Goal: Information Seeking & Learning: Stay updated

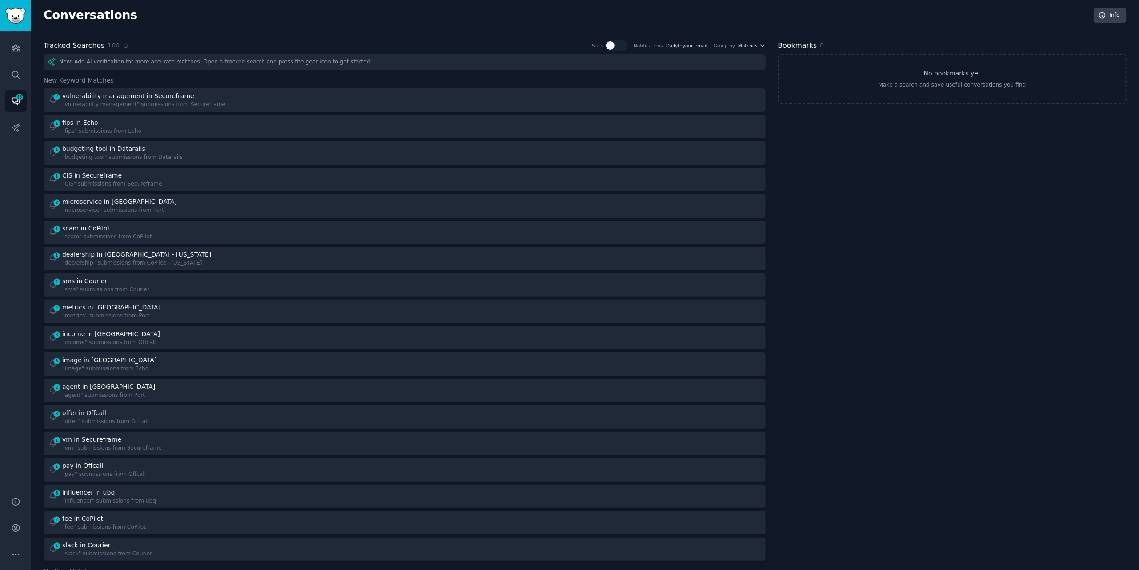
click at [125, 45] on div "Tracked Searches 100 Stats Notifications Daily to your email Group by Matches" at bounding box center [405, 45] width 722 height 11
click at [124, 48] on icon at bounding box center [126, 46] width 6 height 6
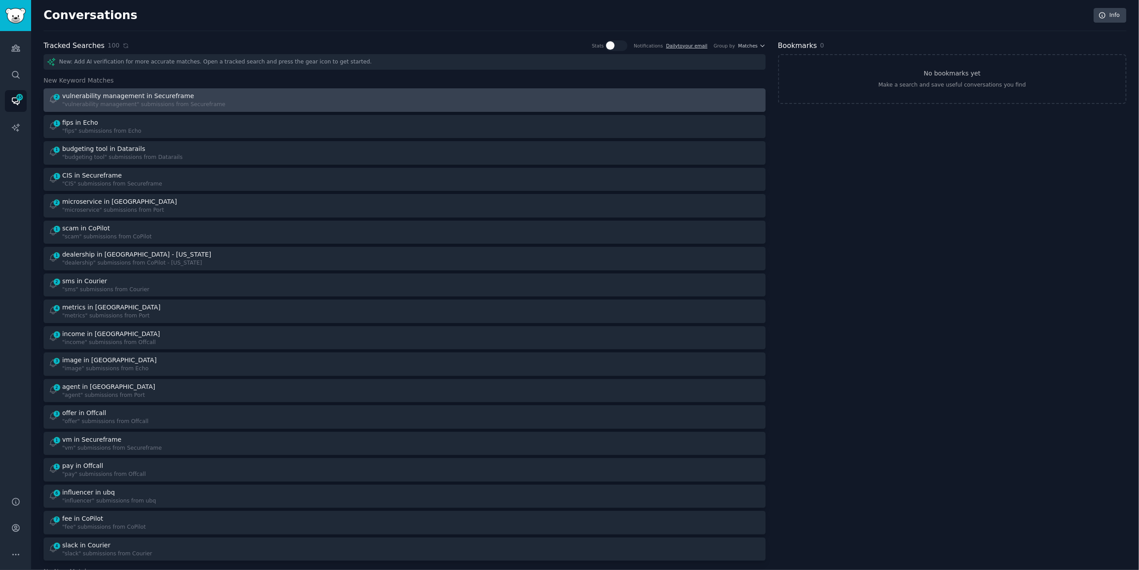
click at [247, 108] on link "2 vulnerability management in Secureframe "vulnerability management" submission…" at bounding box center [405, 100] width 722 height 24
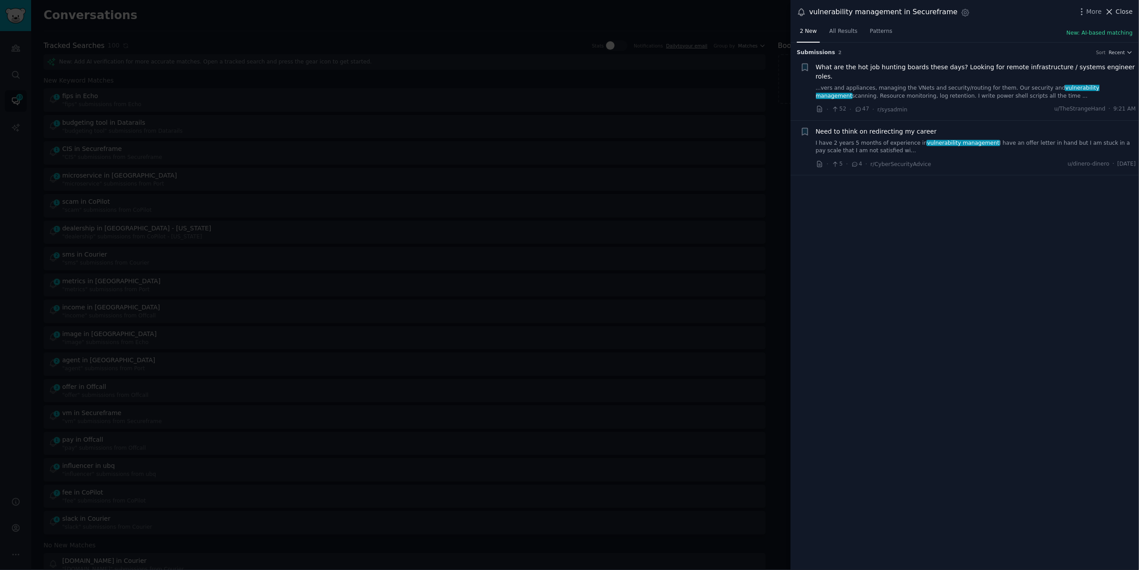
click at [1120, 12] on span "Close" at bounding box center [1124, 11] width 17 height 9
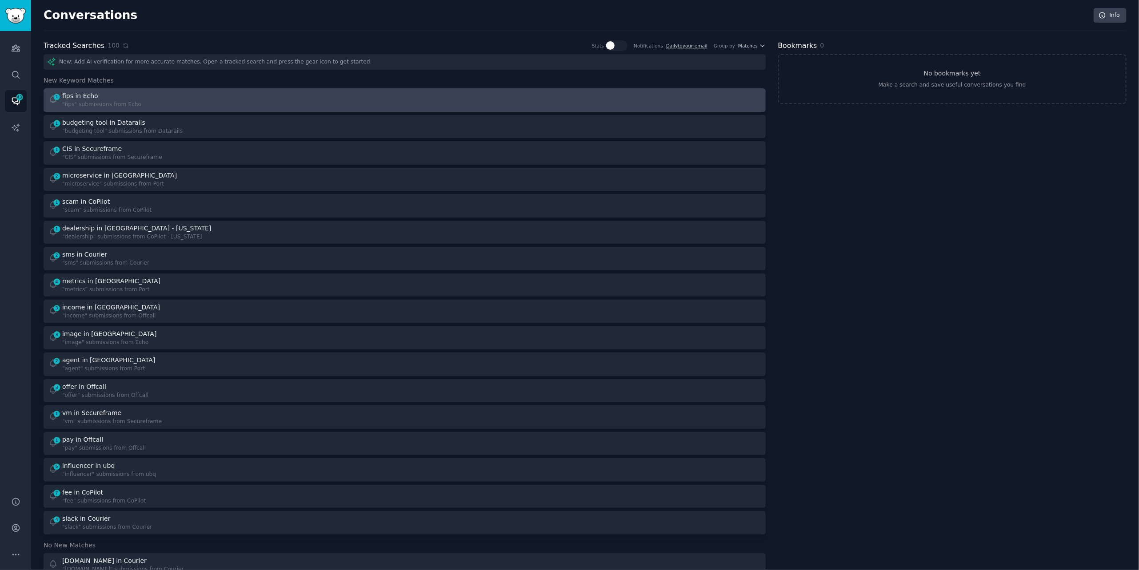
click at [337, 91] on link "1 fips in Echo "fips" submissions from Echo" at bounding box center [405, 100] width 722 height 24
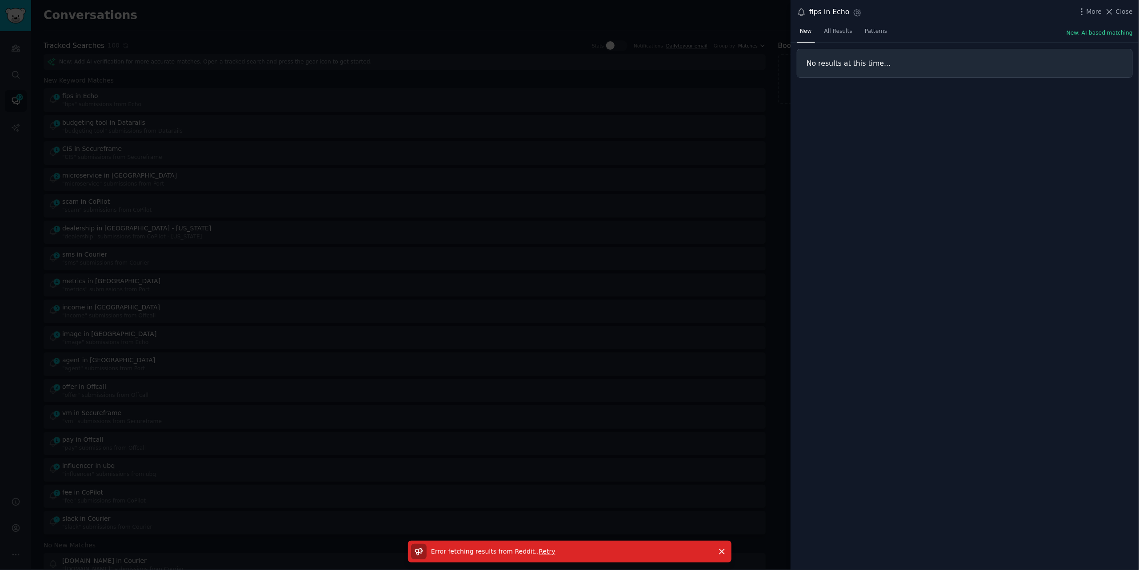
click at [547, 553] on span "Retry" at bounding box center [546, 551] width 16 height 7
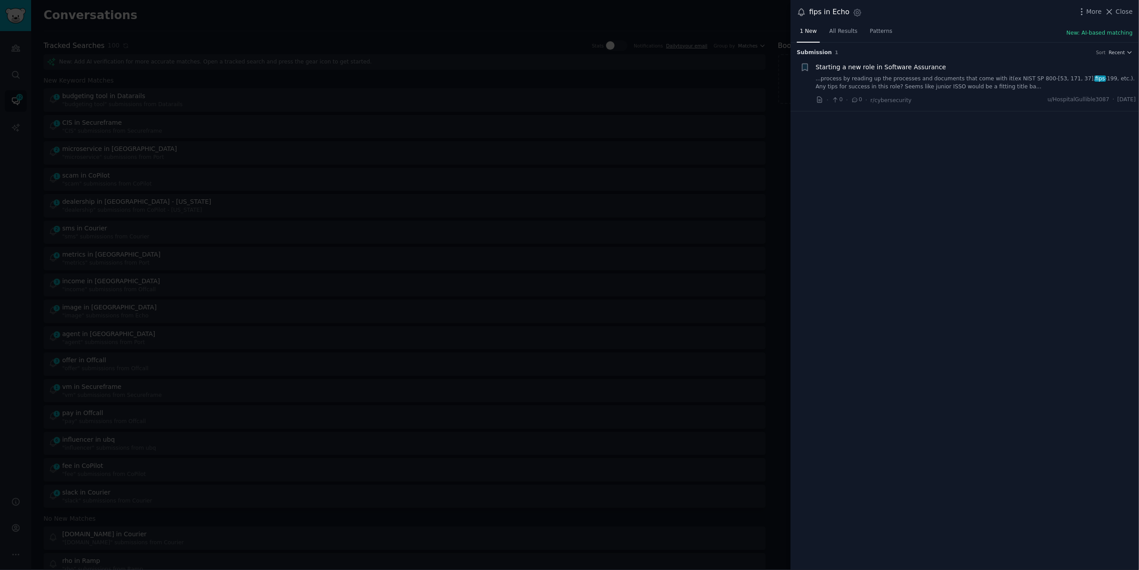
click at [909, 79] on link "...process by reading up the processes and documents that come with it(ex NIST …" at bounding box center [976, 83] width 320 height 16
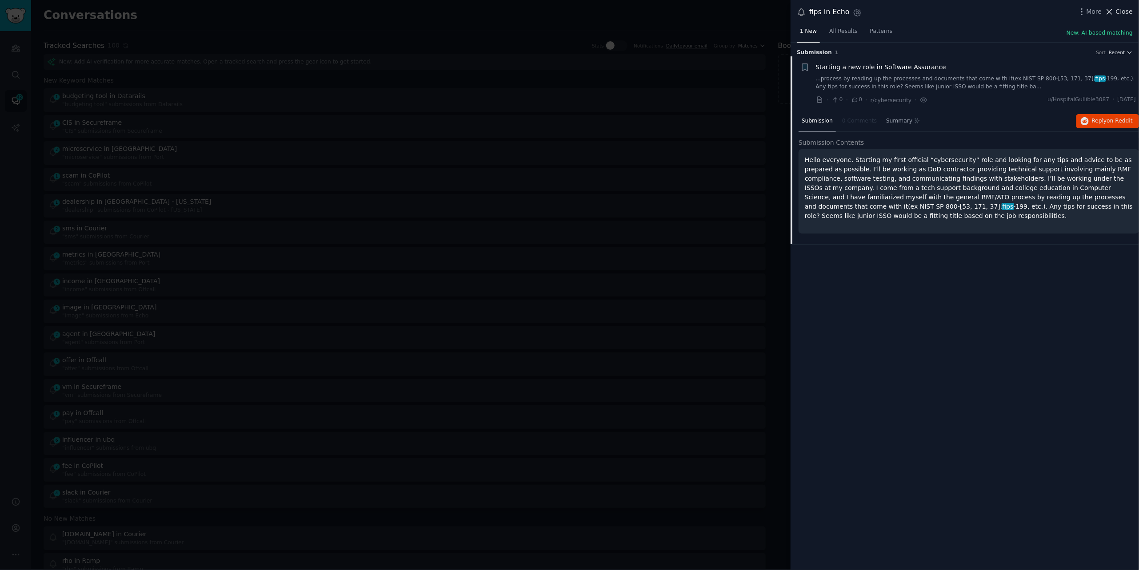
click at [1119, 13] on span "Close" at bounding box center [1124, 11] width 17 height 9
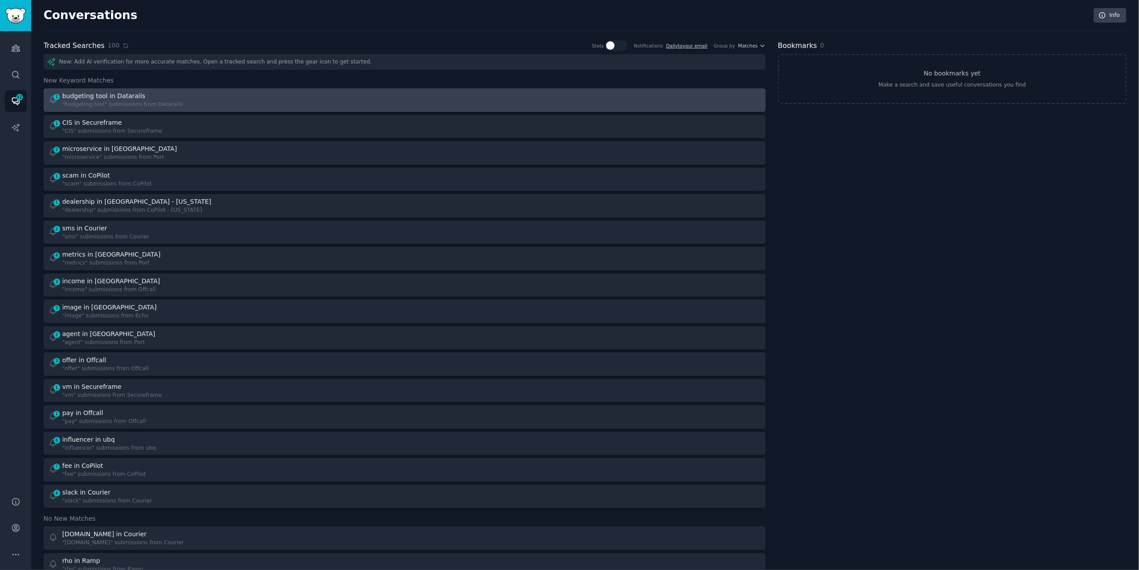
click at [246, 103] on div "1 budgeting tool in Datarails "budgeting tool" submissions from Datarails" at bounding box center [223, 100] width 350 height 17
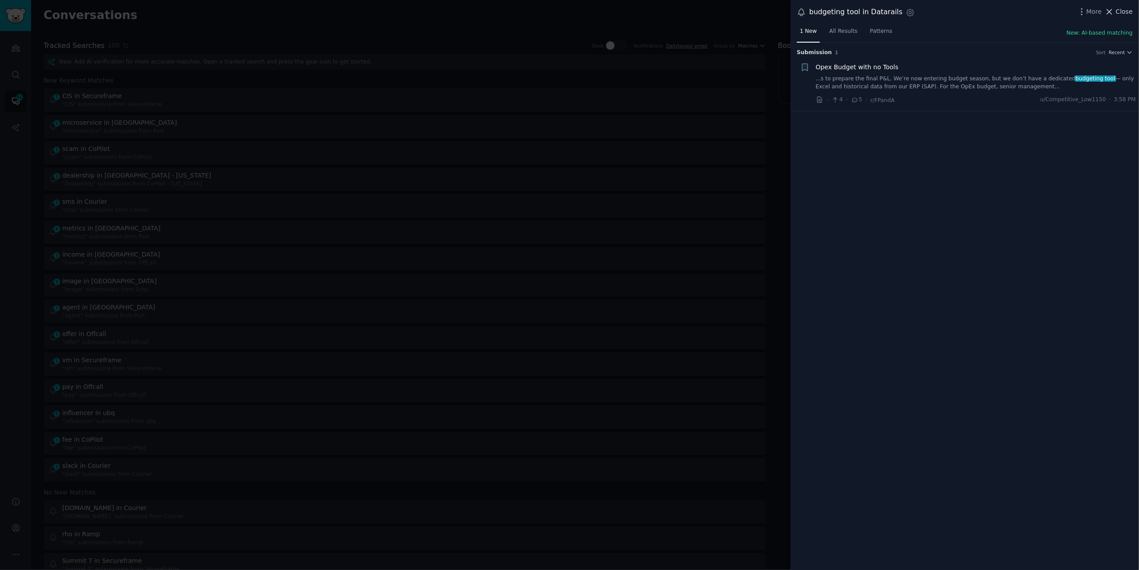
click at [1125, 13] on span "Close" at bounding box center [1124, 11] width 17 height 9
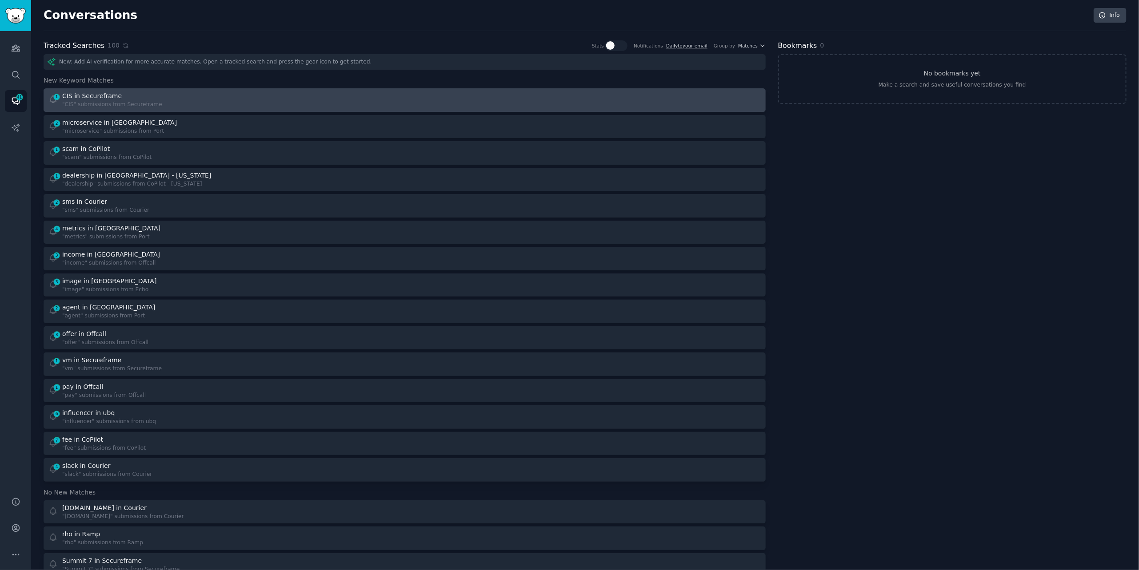
click at [230, 104] on div "1 CIS in Secureframe "CIS" submissions from Secureframe" at bounding box center [223, 100] width 350 height 17
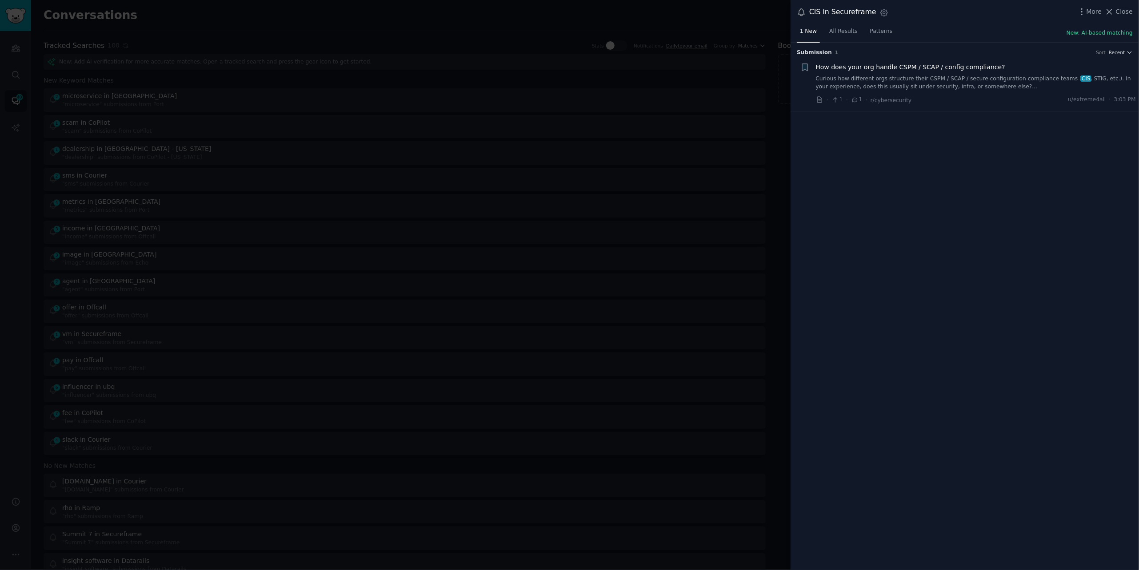
click at [897, 85] on link "Curious how different orgs structure their CSPM / SCAP / secure configuration c…" at bounding box center [976, 83] width 320 height 16
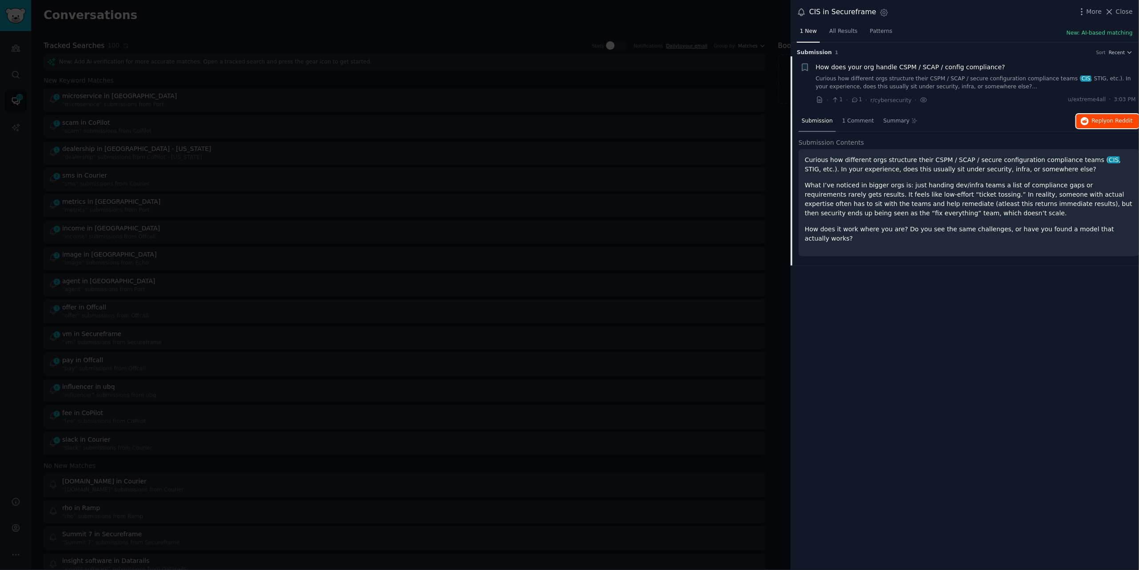
click at [1103, 121] on span "Reply on Reddit" at bounding box center [1112, 121] width 41 height 8
click at [247, 17] on div at bounding box center [569, 285] width 1139 height 570
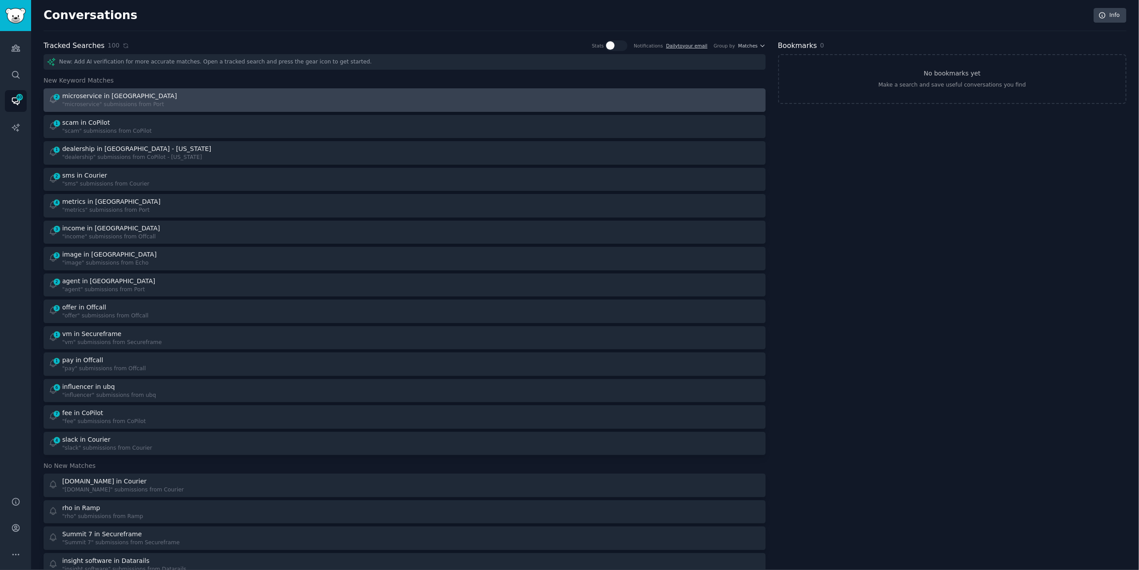
click at [182, 95] on div "2 microservice in Port "microservice" submissions from [GEOGRAPHIC_DATA]" at bounding box center [223, 100] width 350 height 17
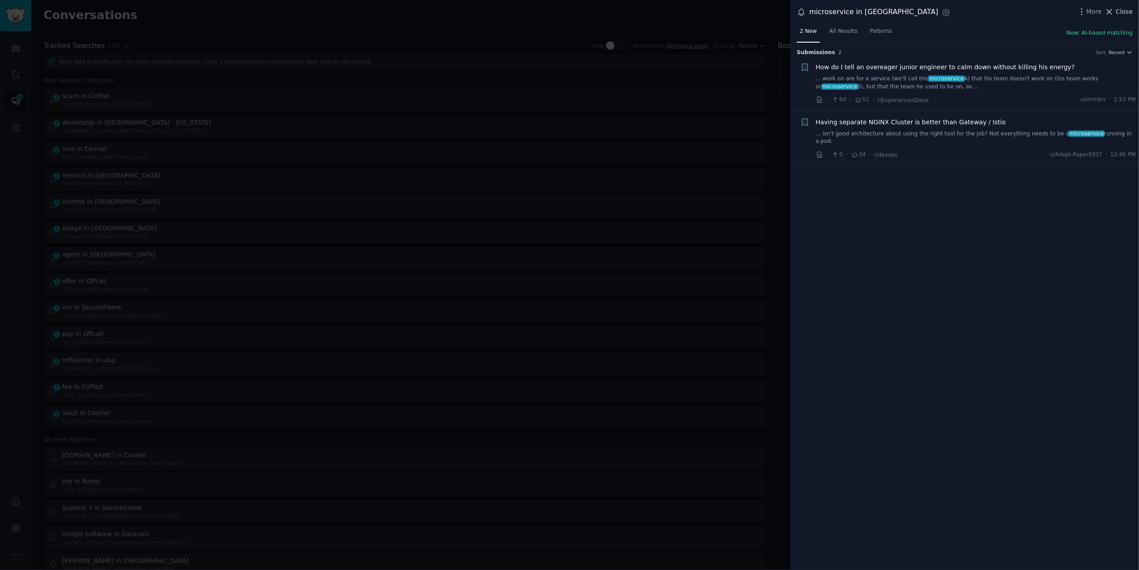
click at [1120, 9] on span "Close" at bounding box center [1124, 11] width 17 height 9
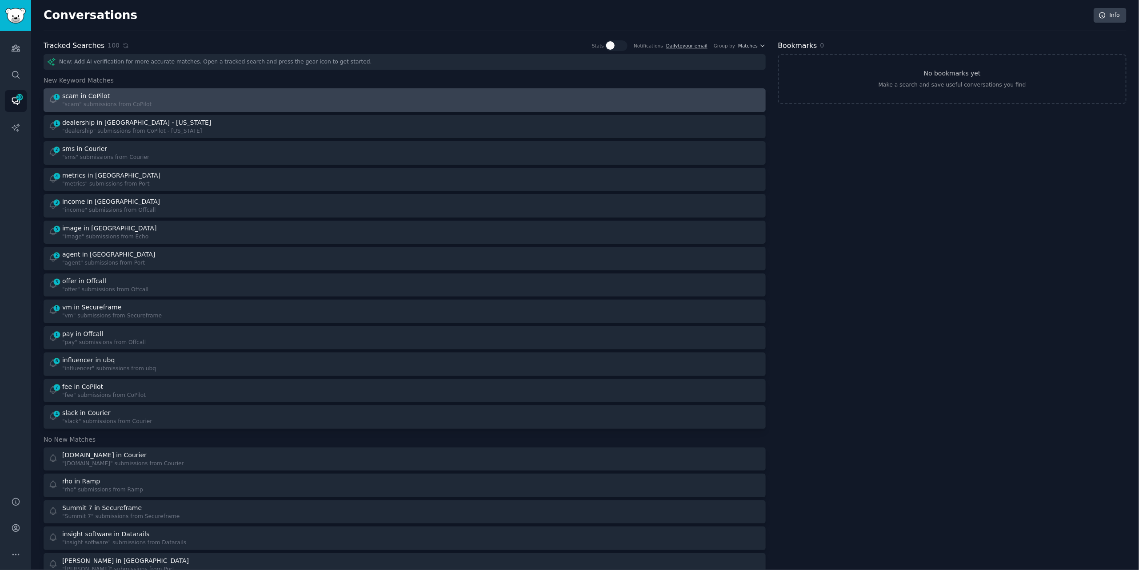
click at [357, 94] on div "1 scam in CoPilot "scam" submissions from CoPilot" at bounding box center [223, 100] width 350 height 17
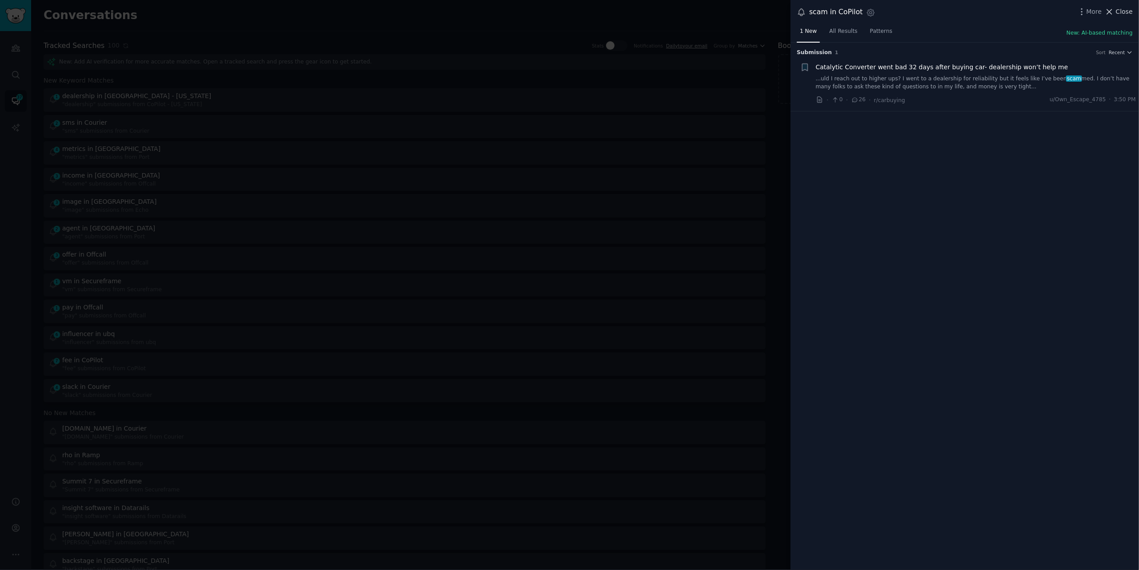
click at [1120, 15] on span "Close" at bounding box center [1124, 11] width 17 height 9
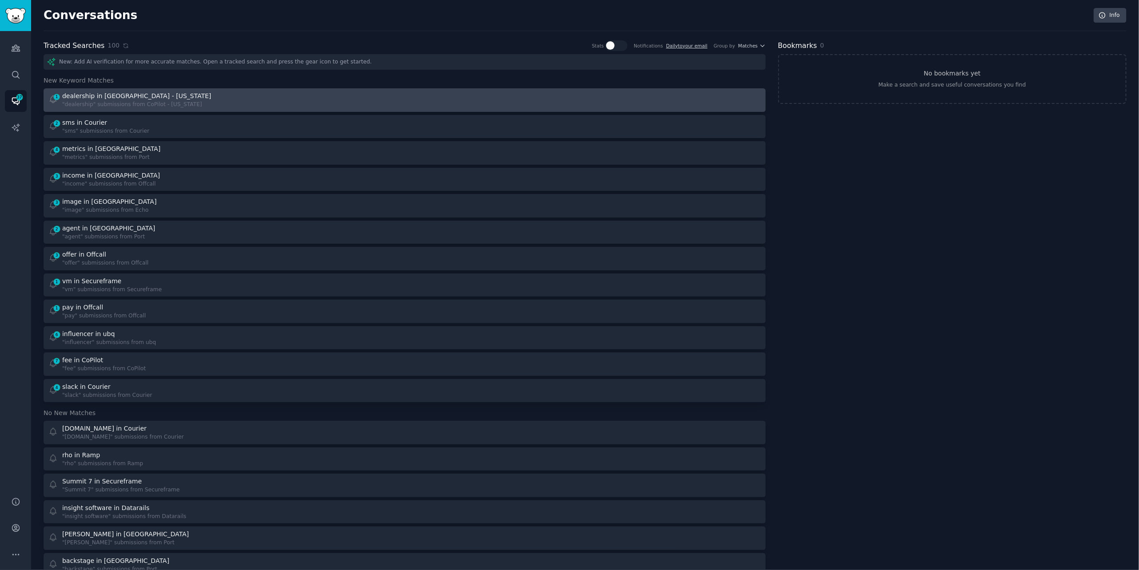
click at [312, 104] on div "1 dealership in CoPilot - [US_STATE] "dealership" submissions from CoPilot - [U…" at bounding box center [223, 100] width 350 height 17
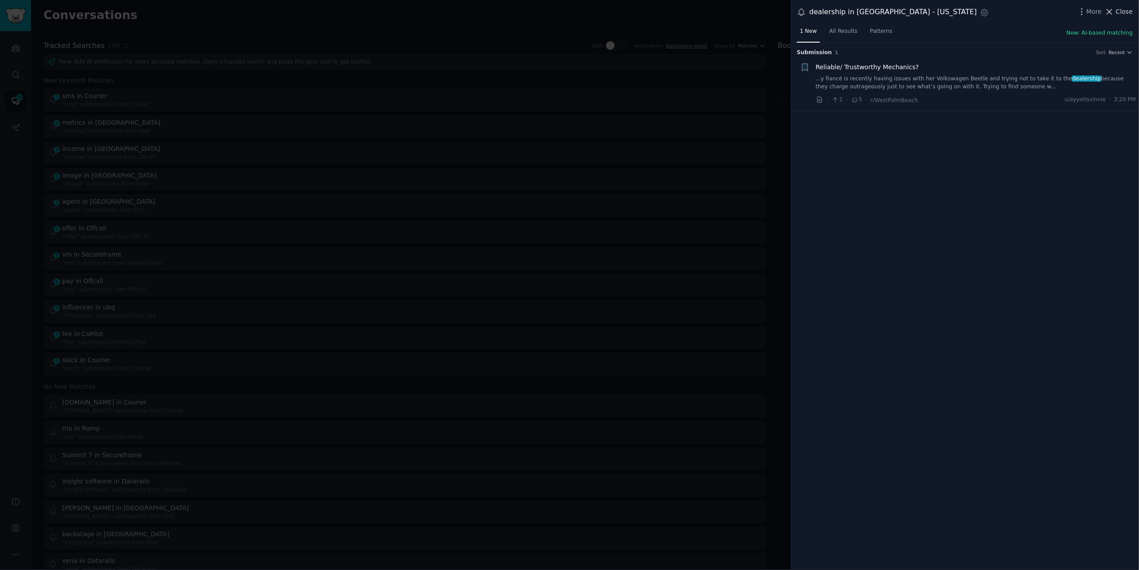
click at [1118, 12] on span "Close" at bounding box center [1124, 11] width 17 height 9
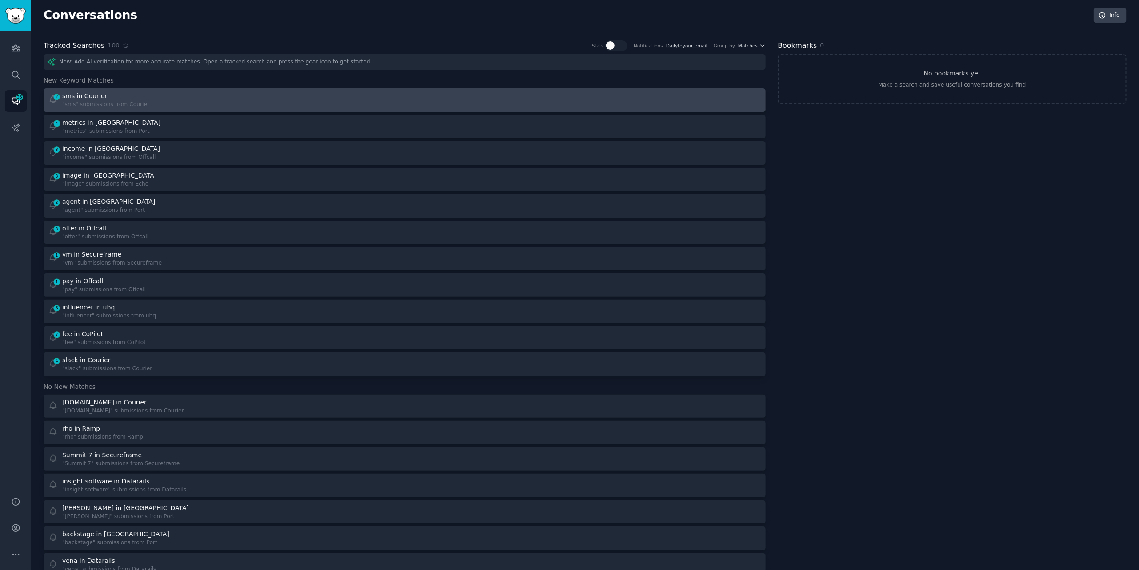
click at [401, 103] on div "2 sms in Courier "sms" submissions from Courier" at bounding box center [405, 100] width 716 height 17
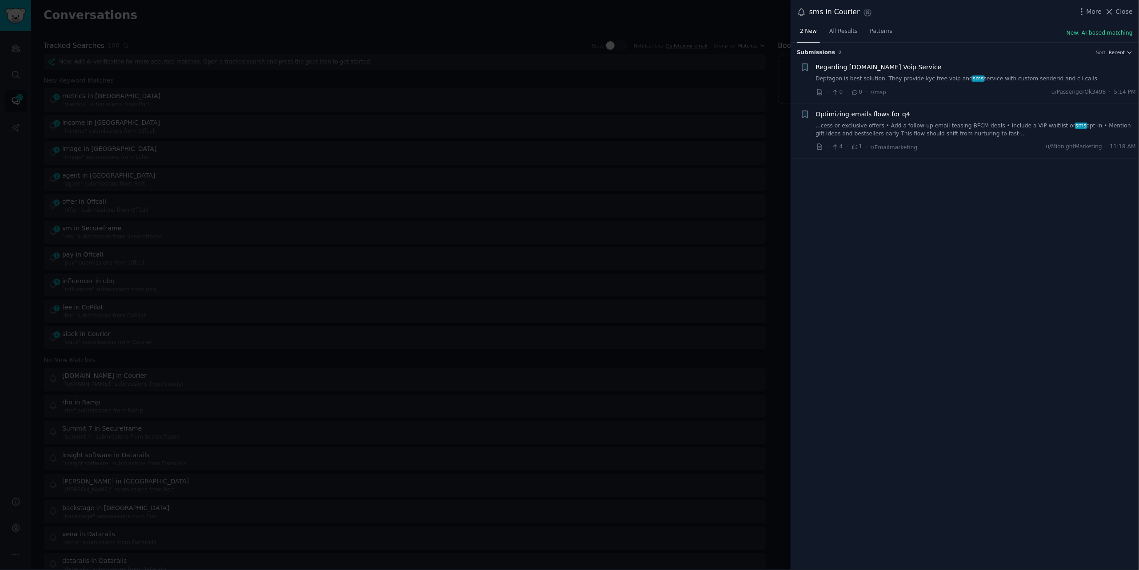
click at [845, 127] on link "...cess or exclusive offers • Add a follow-up email teasing BFCM deals • Includ…" at bounding box center [976, 130] width 320 height 16
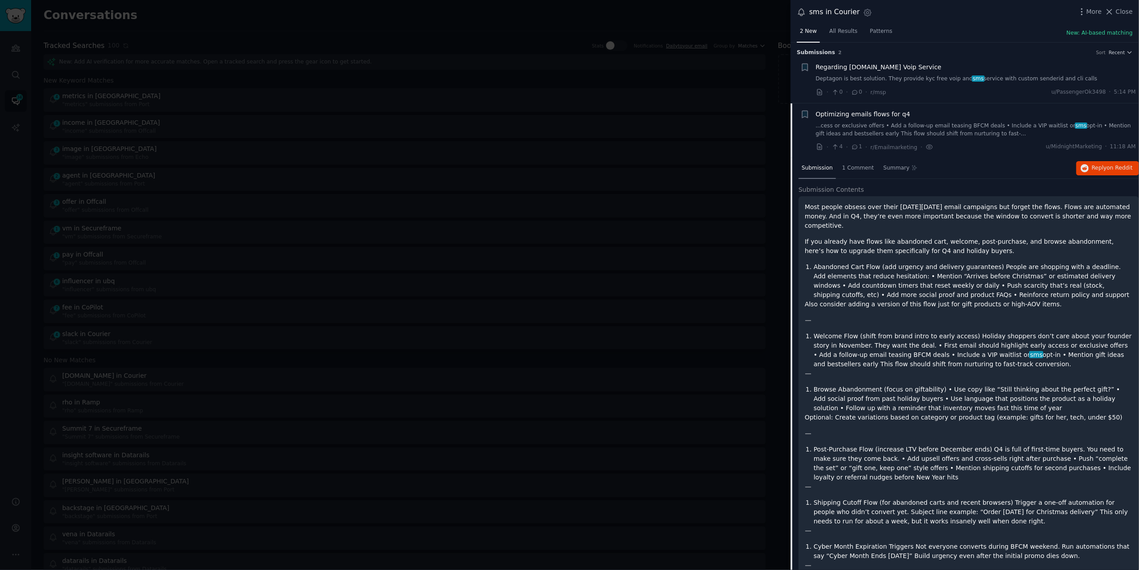
scroll to position [45, 0]
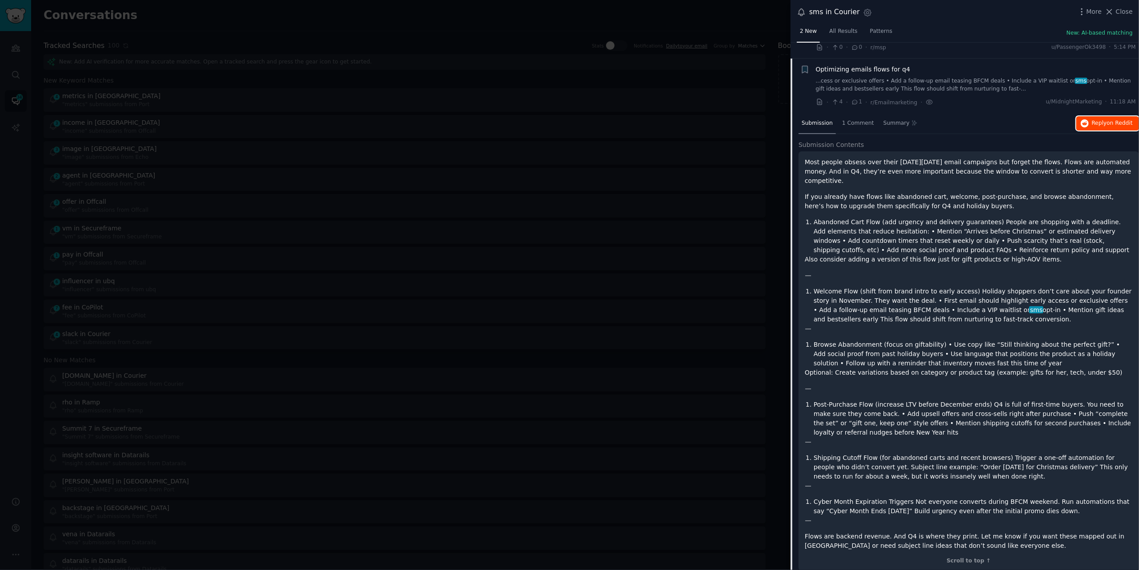
click at [1087, 117] on button "Reply on Reddit" at bounding box center [1107, 123] width 63 height 14
click at [206, 20] on div at bounding box center [569, 285] width 1139 height 570
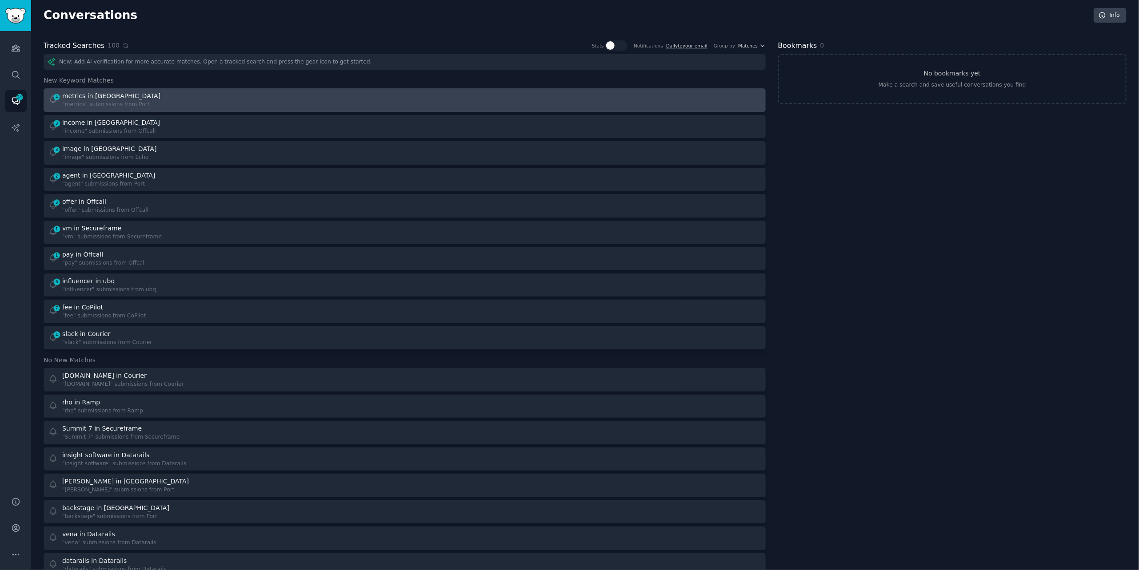
click at [159, 92] on div "4 metrics in Port "metrics" submissions from [GEOGRAPHIC_DATA]" at bounding box center [223, 100] width 350 height 17
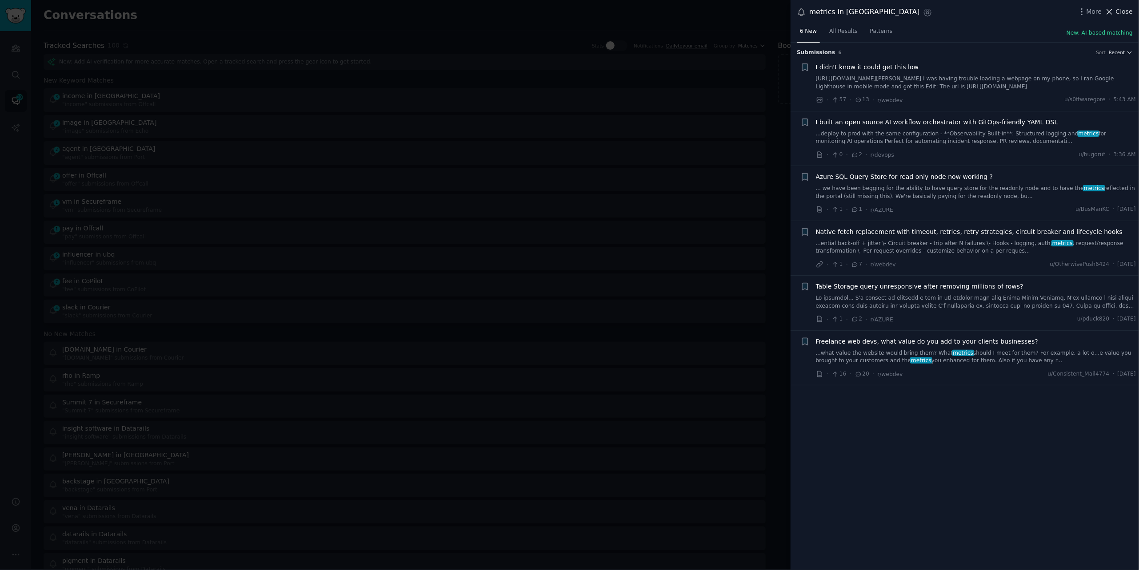
click at [1116, 9] on span "Close" at bounding box center [1124, 11] width 17 height 9
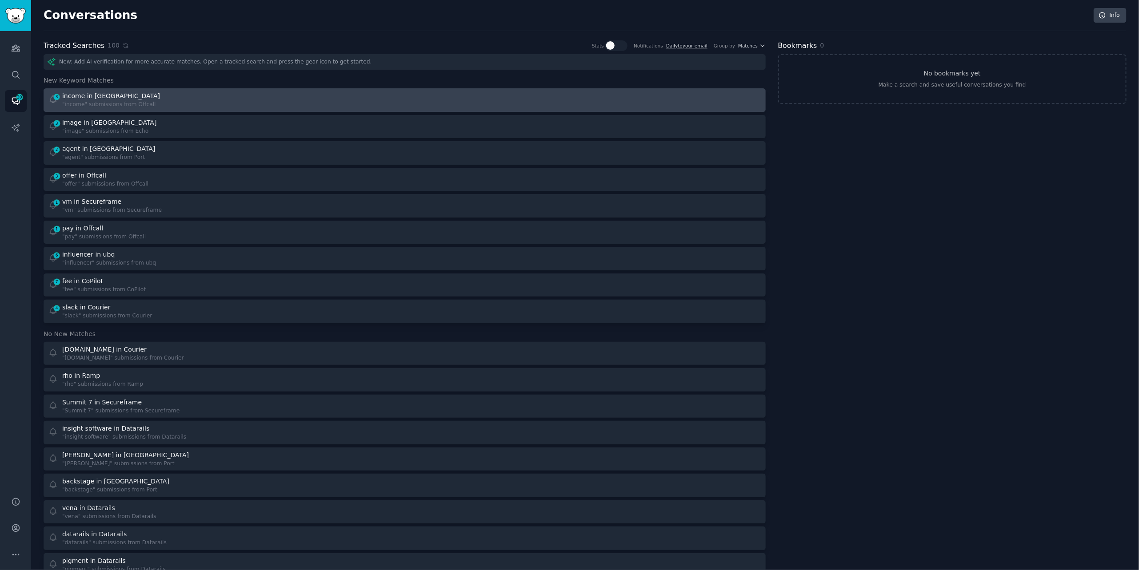
click at [157, 109] on link "3 income in Offcall "income" submissions from Offcall" at bounding box center [405, 100] width 722 height 24
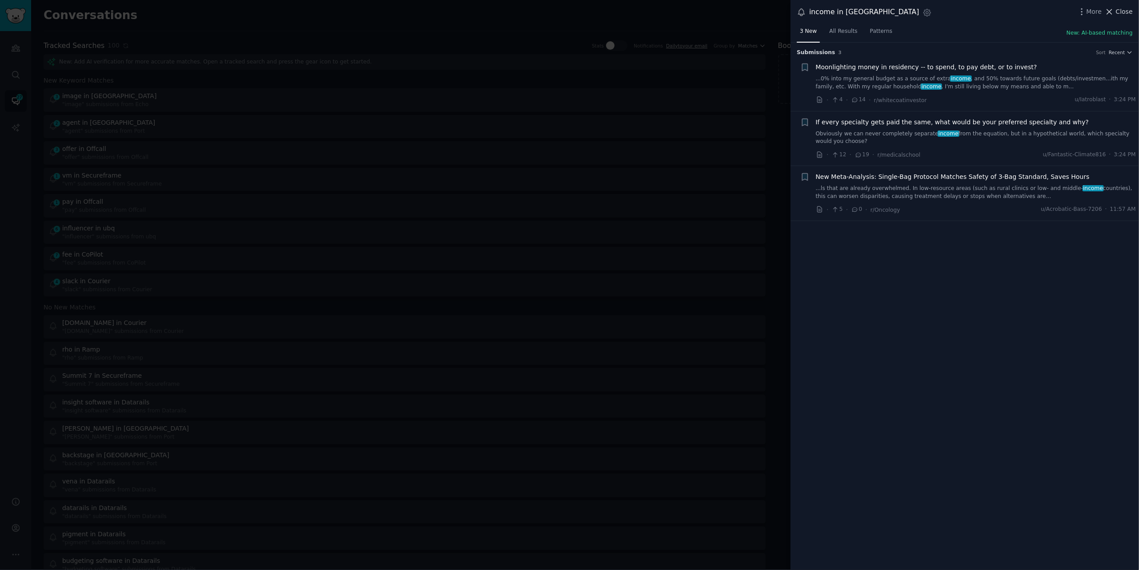
click at [1121, 9] on span "Close" at bounding box center [1124, 11] width 17 height 9
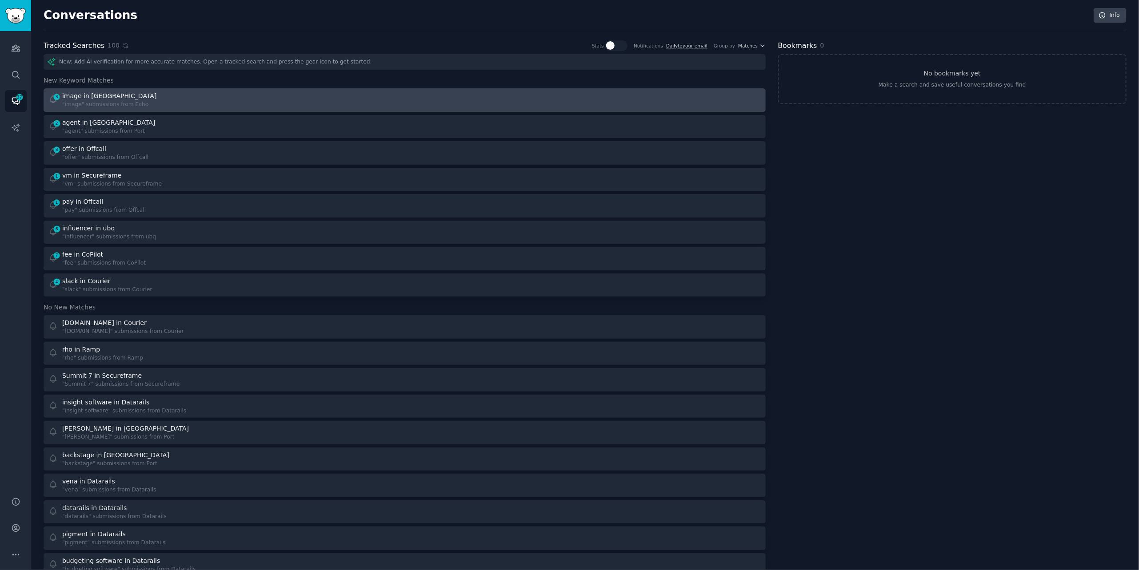
click at [191, 102] on div "3 image in Echo "image" submissions from Echo" at bounding box center [223, 100] width 350 height 17
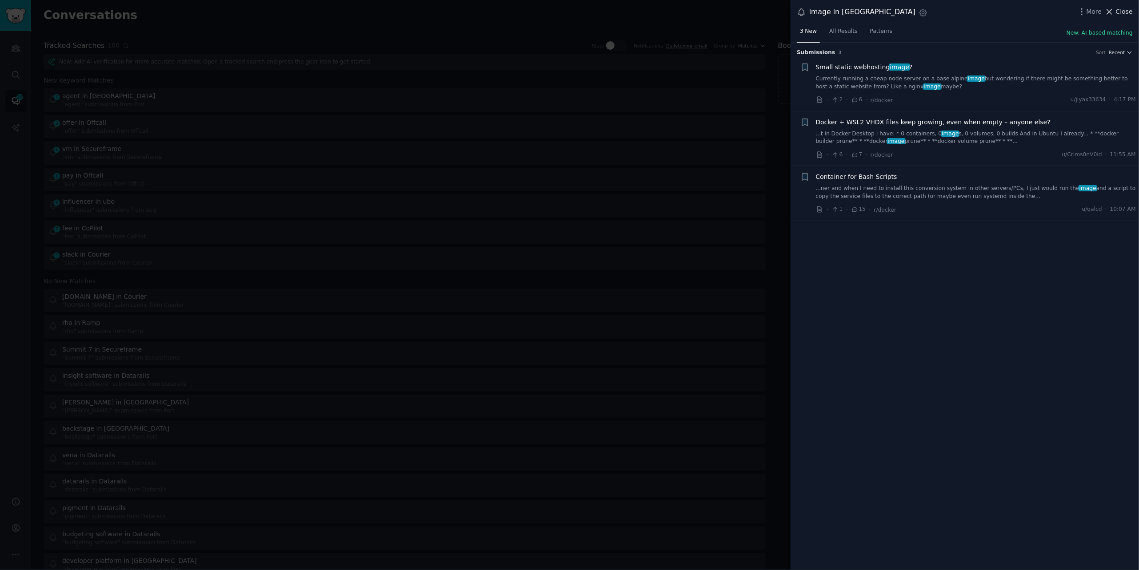
click at [1116, 12] on span "Close" at bounding box center [1124, 11] width 17 height 9
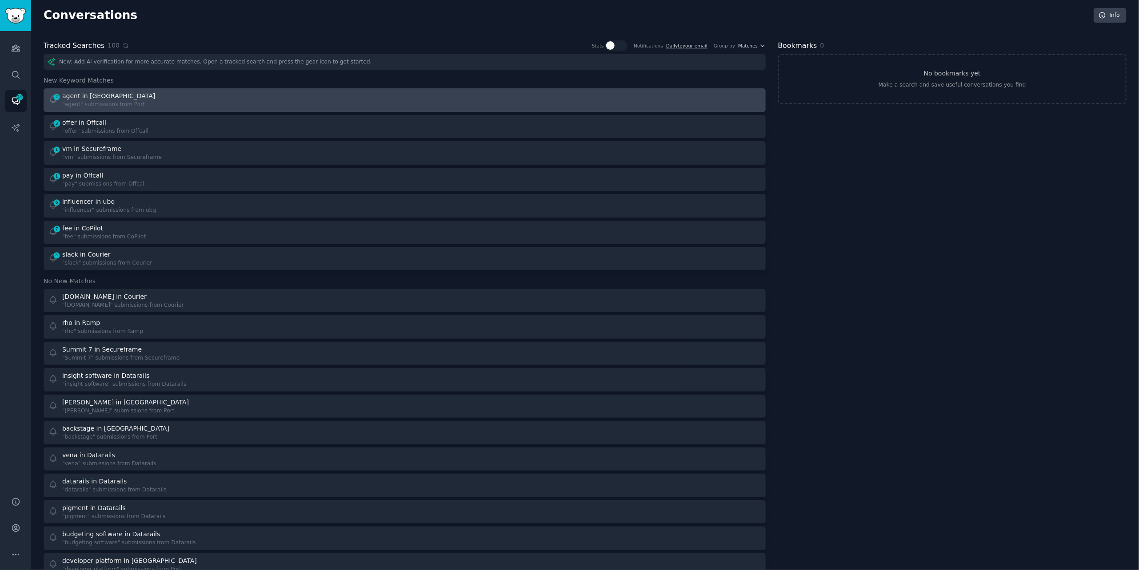
click at [211, 108] on div "2 agent in Port "agent" submissions from Port" at bounding box center [223, 100] width 350 height 17
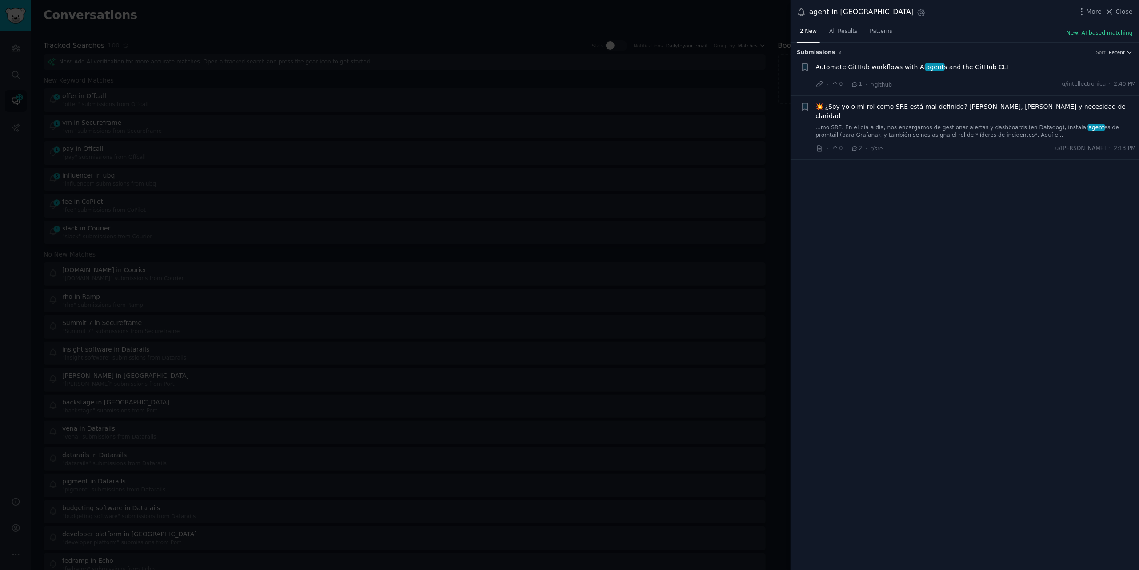
click at [864, 64] on span "Automate GitHub workflows with AI agent s and the GitHub CLI" at bounding box center [912, 67] width 193 height 9
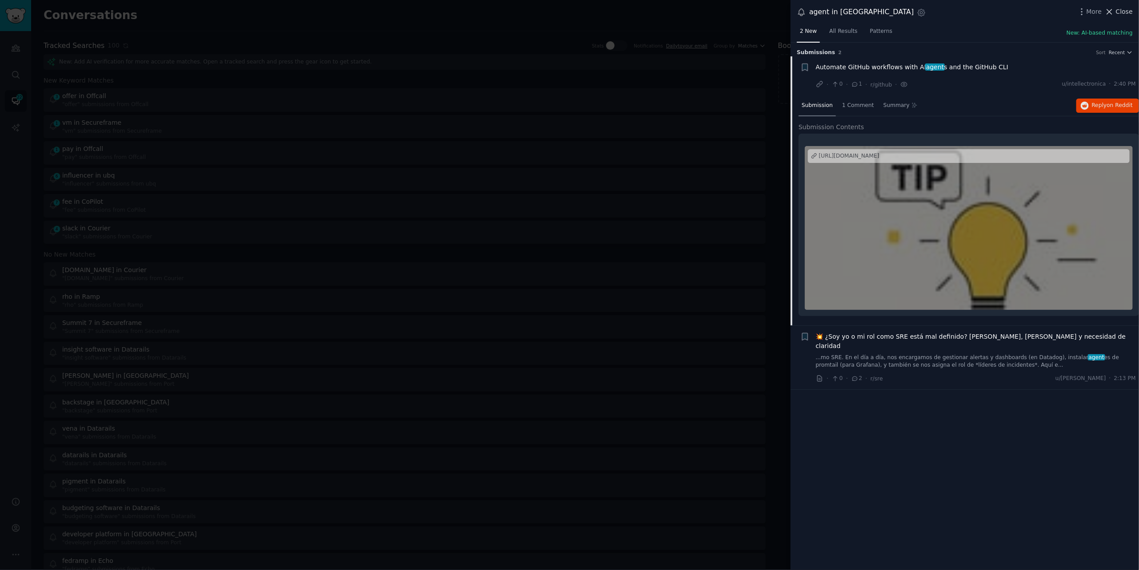
click at [1117, 12] on span "Close" at bounding box center [1124, 11] width 17 height 9
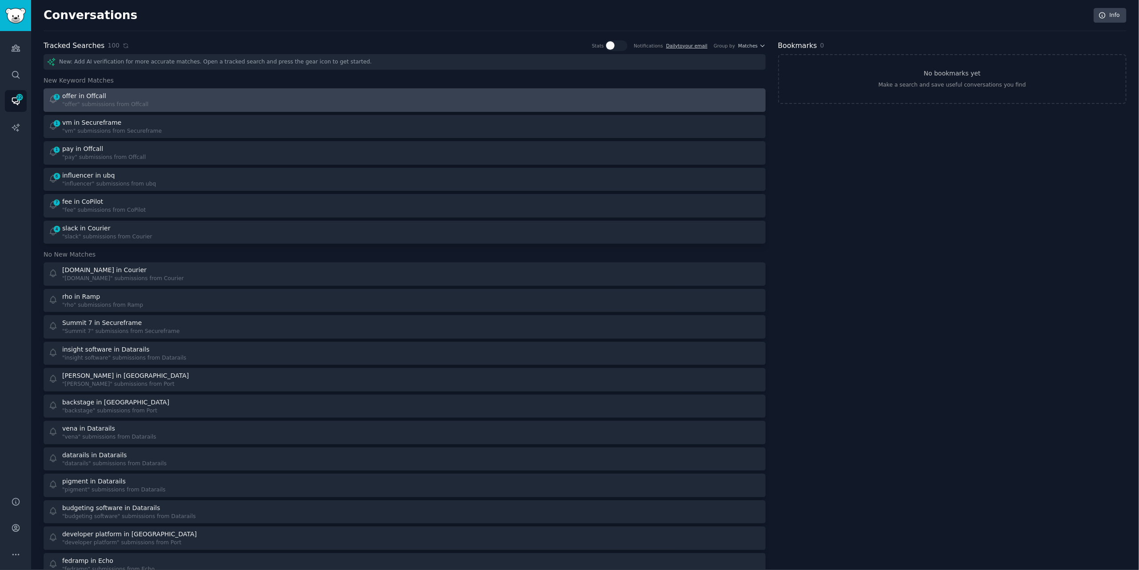
click at [110, 103] on div ""offer" submissions from Offcall" at bounding box center [105, 105] width 86 height 8
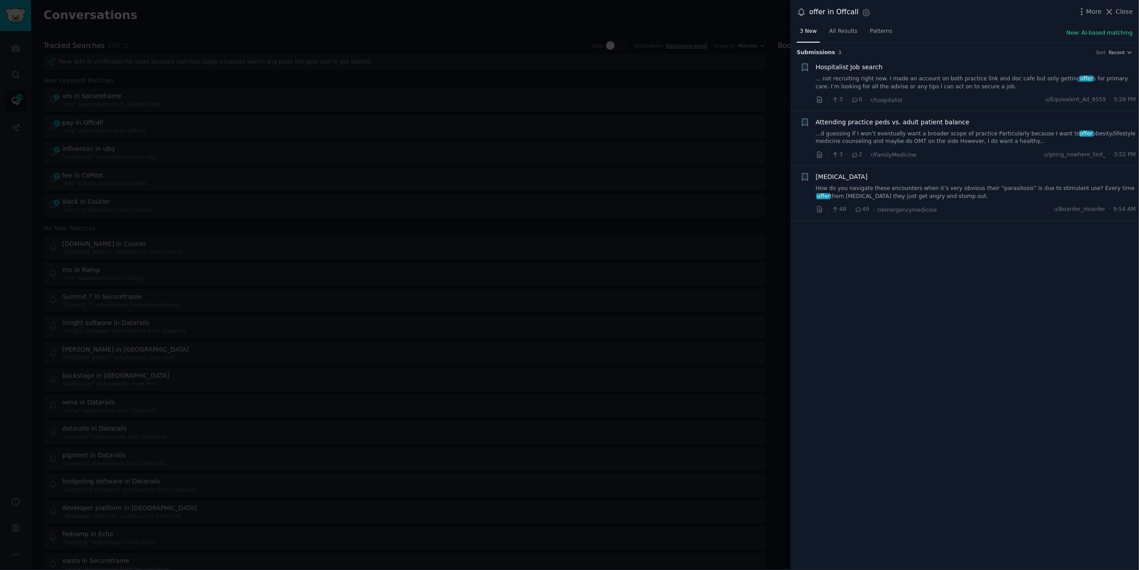
click at [901, 79] on link "... not recruiting right now. I made an account on both practice link and doc c…" at bounding box center [976, 83] width 320 height 16
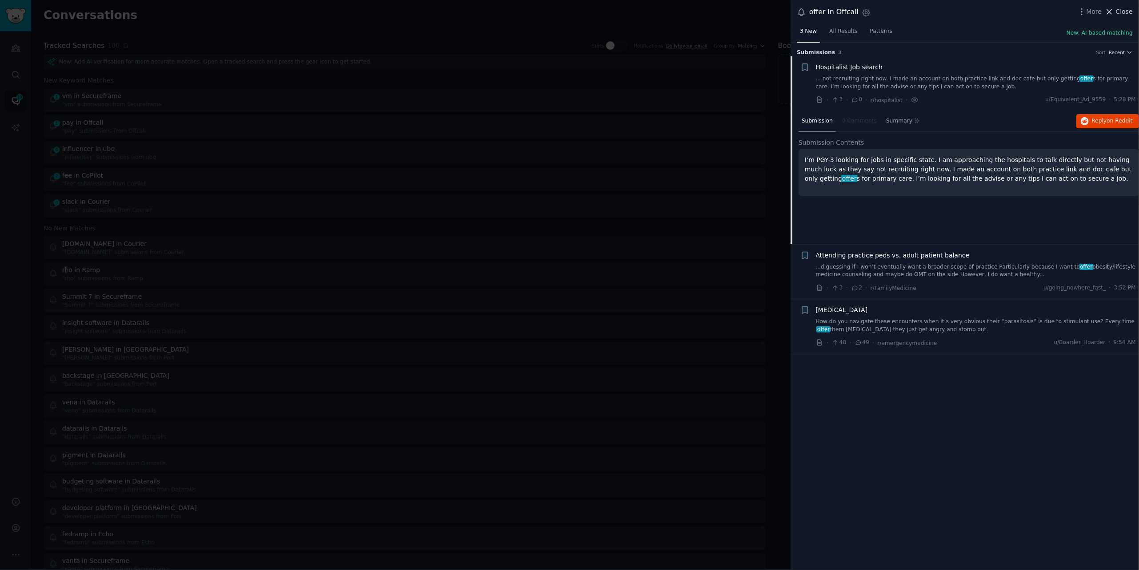
click at [1113, 8] on icon at bounding box center [1108, 11] width 9 height 9
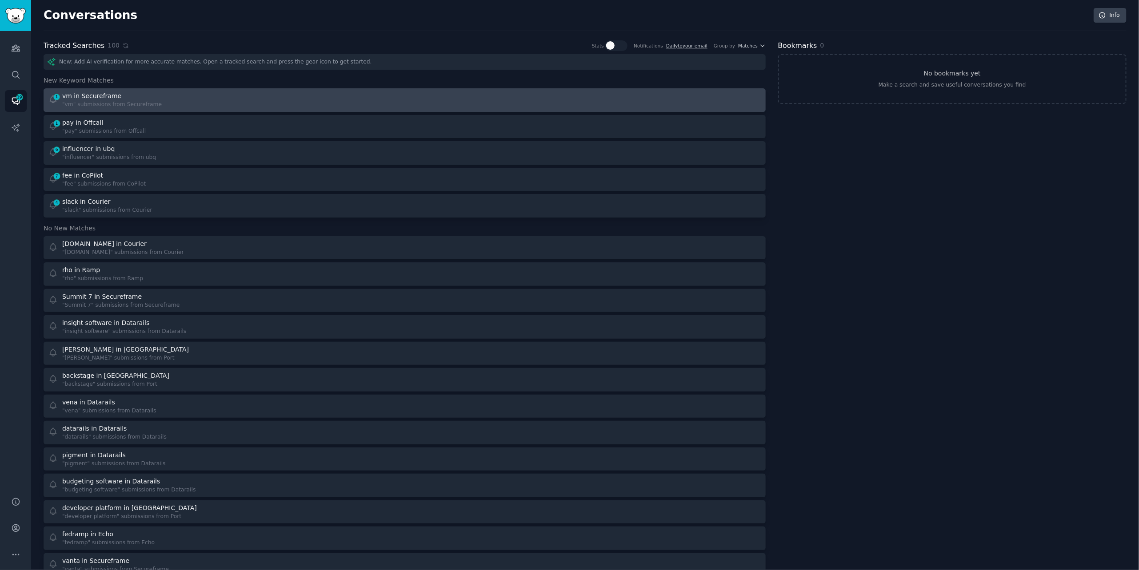
click at [318, 95] on div "1 vm in Secureframe "vm" submissions from Secureframe" at bounding box center [223, 100] width 350 height 17
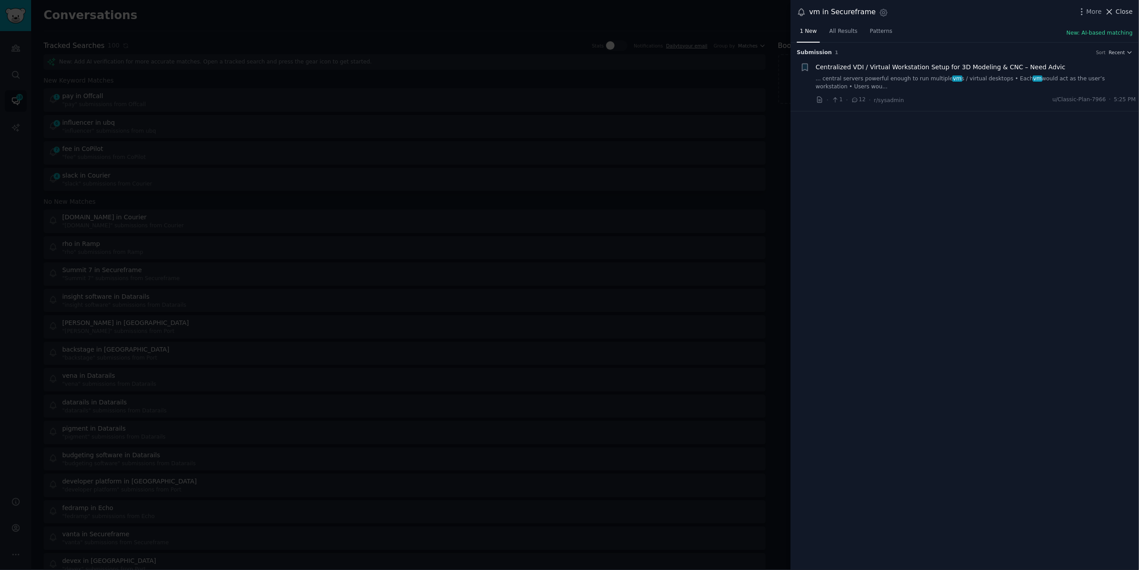
click at [1120, 12] on span "Close" at bounding box center [1124, 11] width 17 height 9
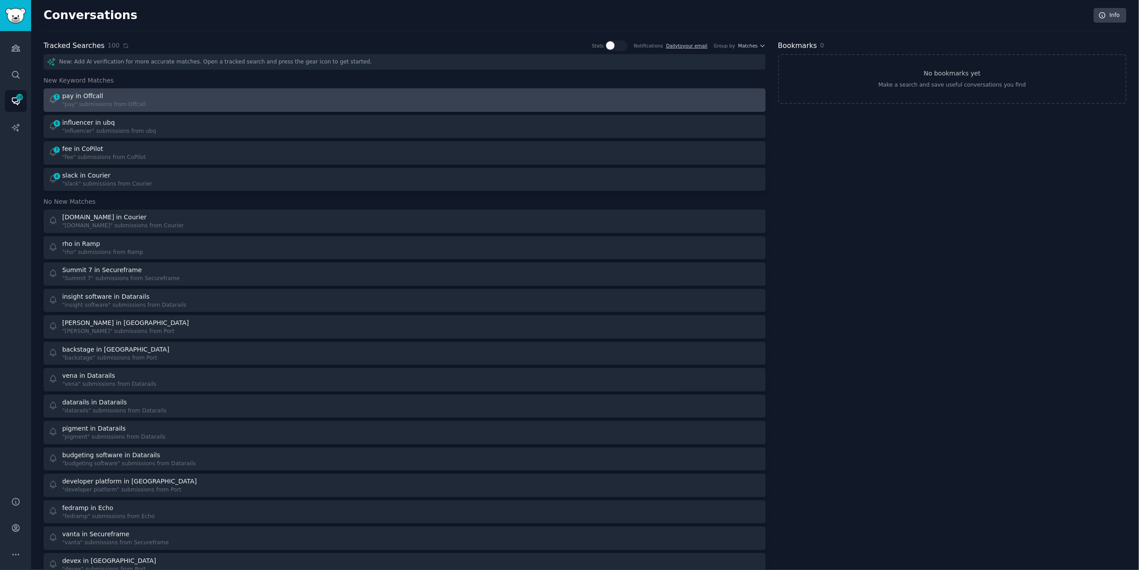
click at [429, 94] on div at bounding box center [586, 100] width 350 height 17
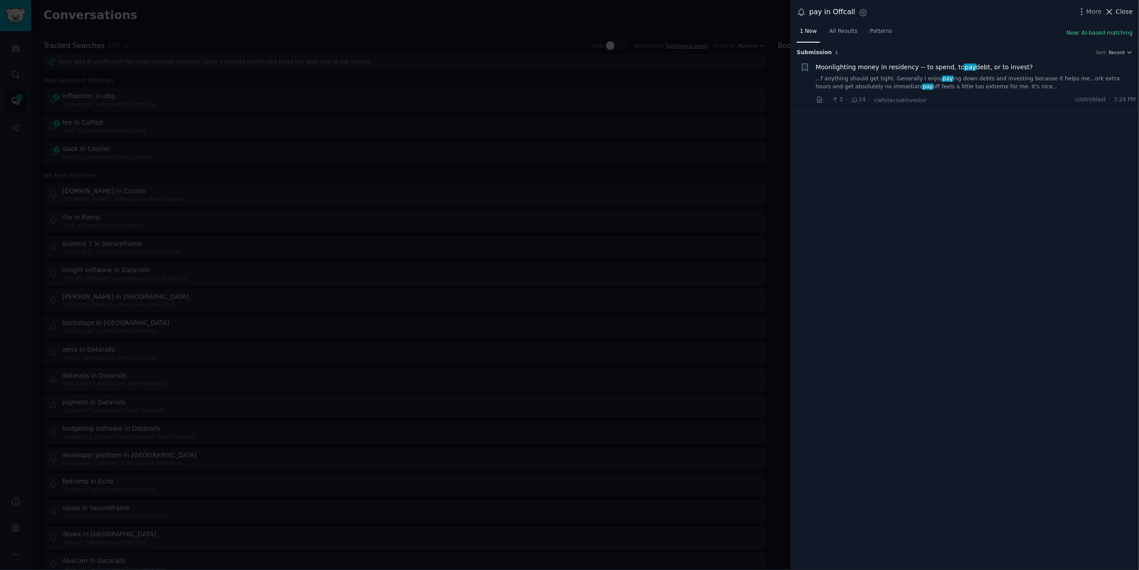
click at [1115, 11] on button "Close" at bounding box center [1118, 11] width 28 height 9
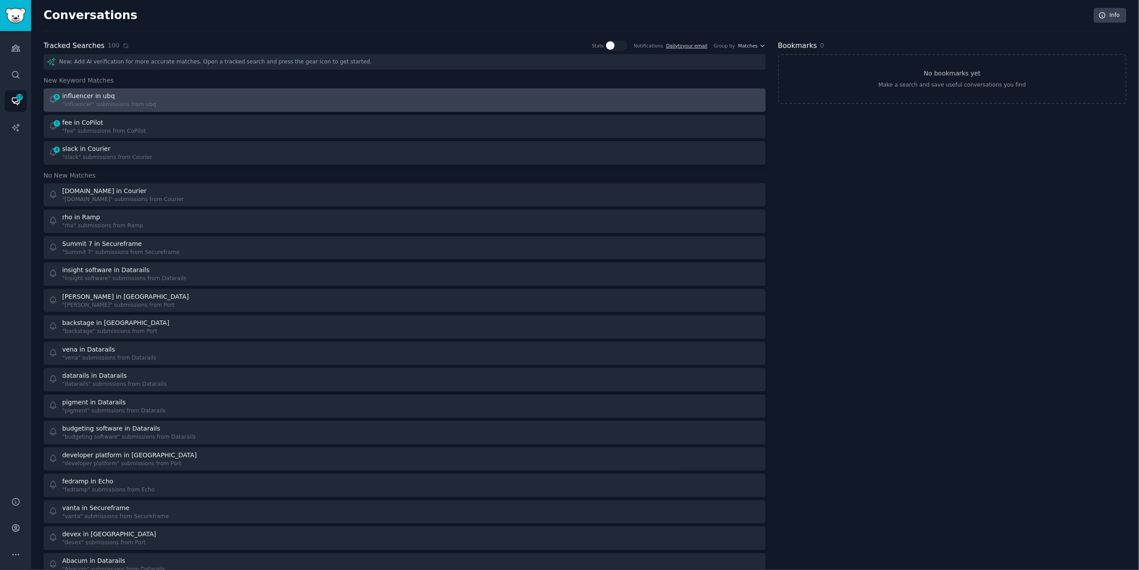
click at [320, 99] on div "6 influencer in ubq "influencer" submissions from ubq" at bounding box center [223, 100] width 350 height 17
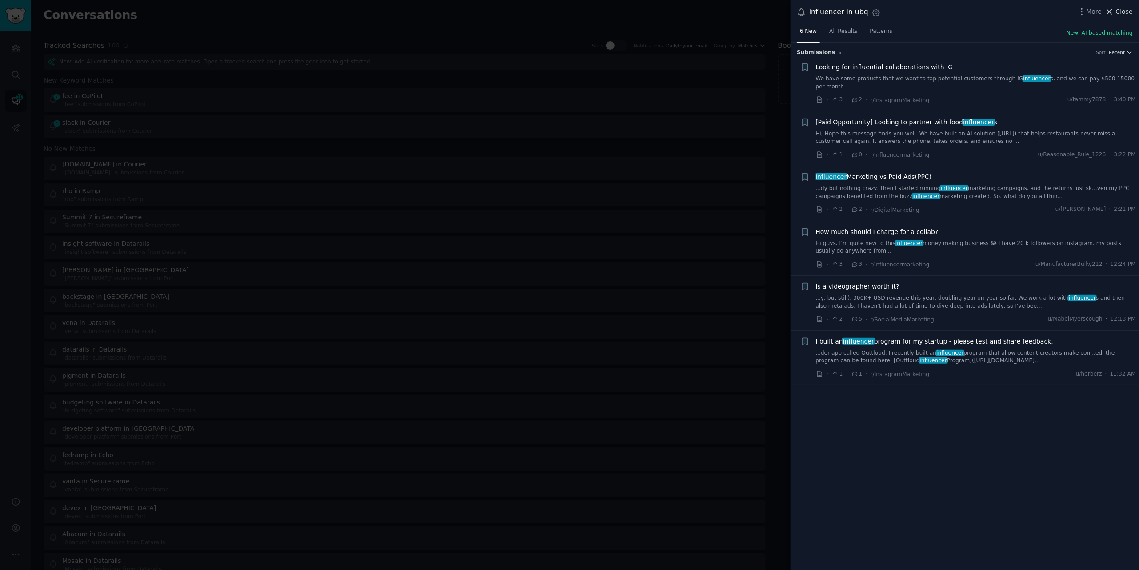
click at [1122, 13] on span "Close" at bounding box center [1124, 11] width 17 height 9
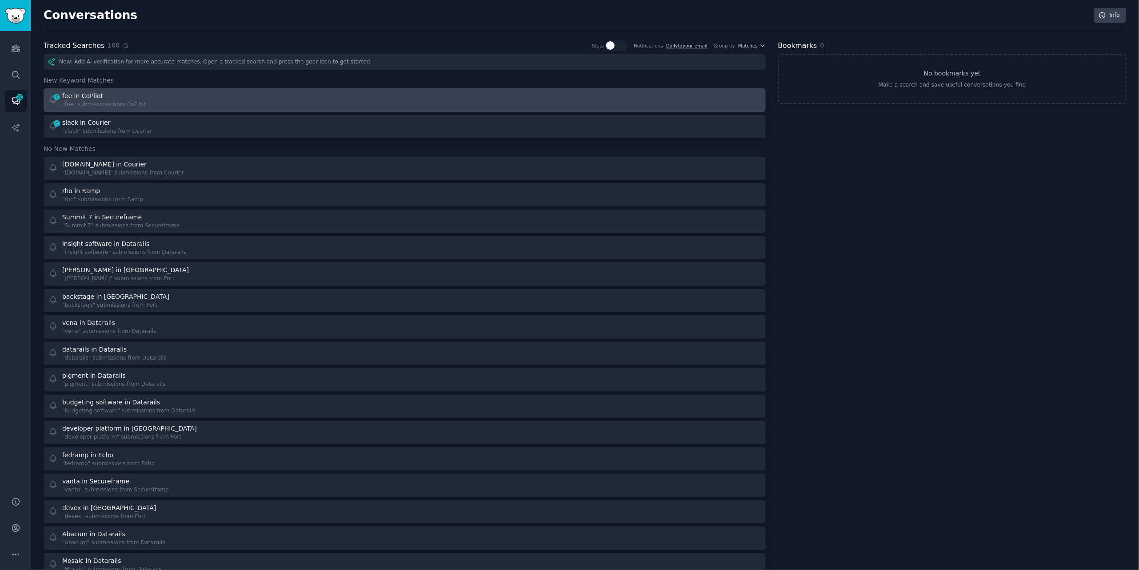
click at [225, 98] on div "7 fee in CoPilot "fee" submissions from CoPilot" at bounding box center [223, 100] width 350 height 17
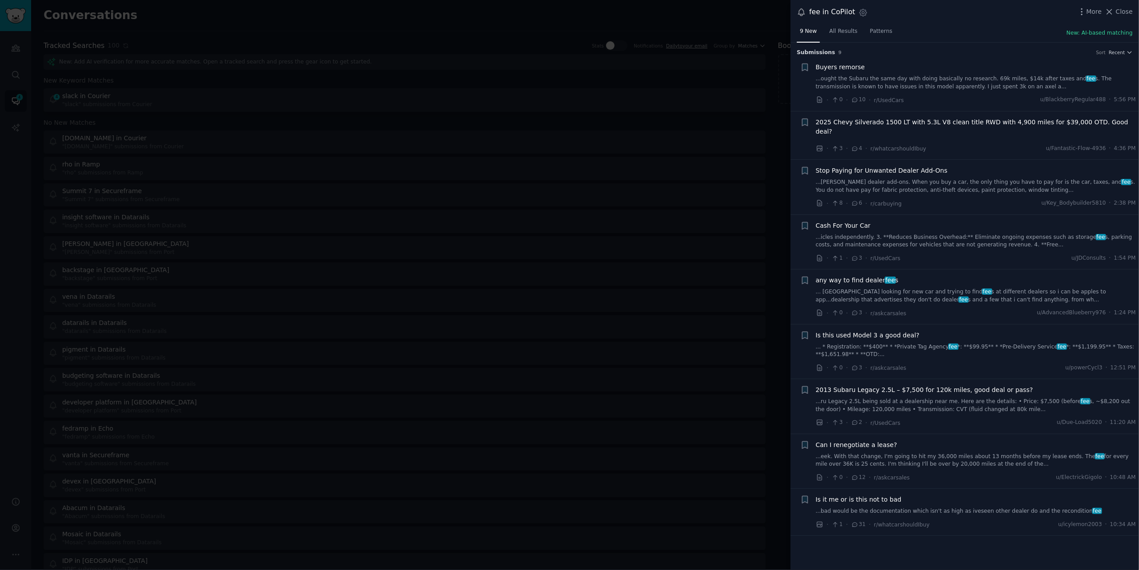
click at [862, 179] on link "...[PERSON_NAME] dealer add-ons. When you buy a car, the only thing you have to…" at bounding box center [976, 187] width 320 height 16
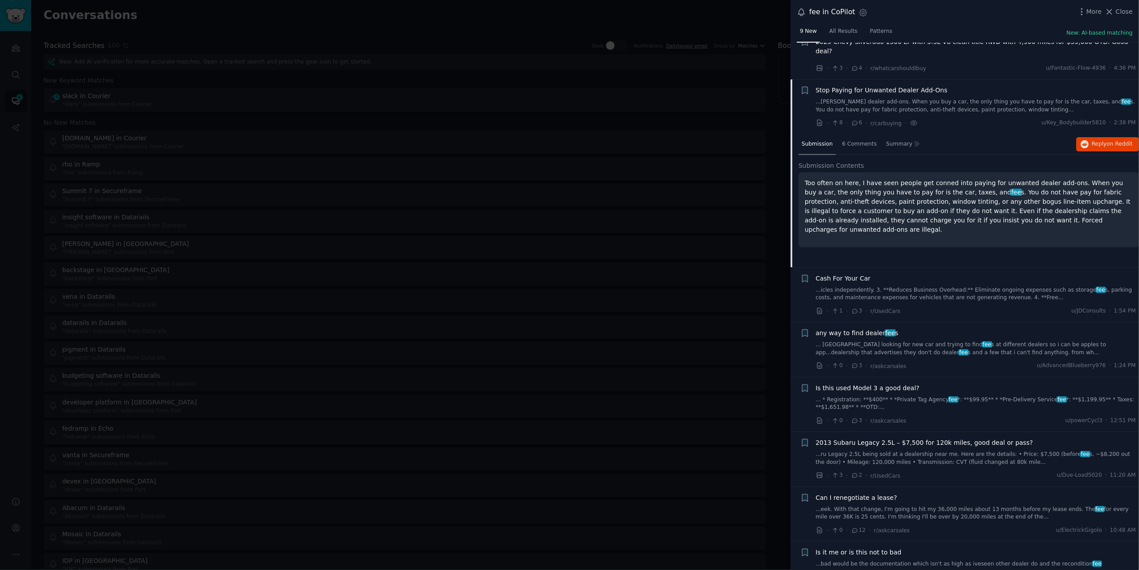
scroll to position [88, 0]
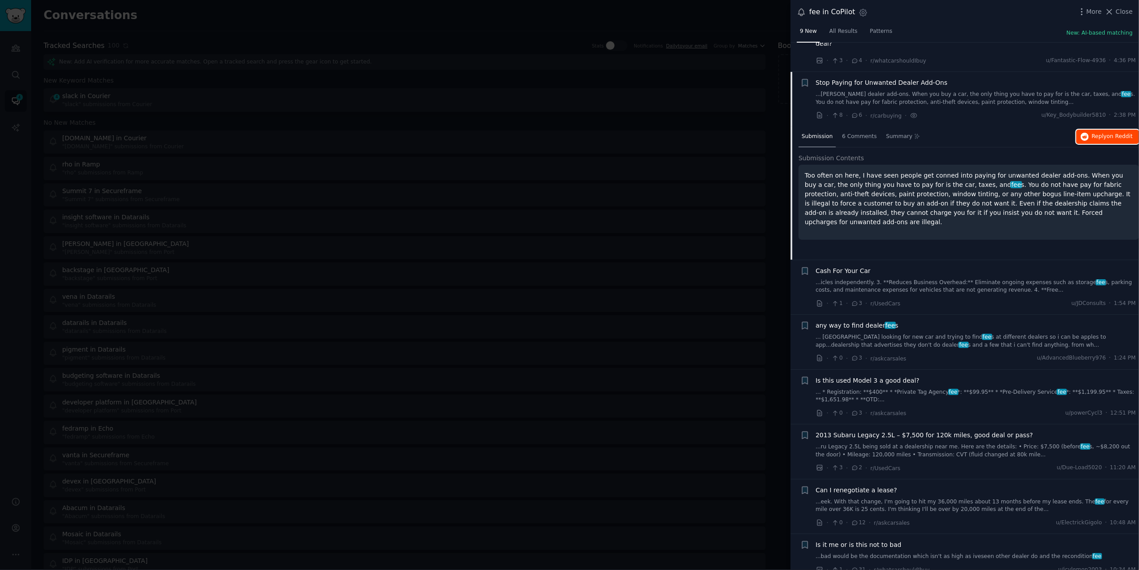
click at [1095, 133] on span "Reply on Reddit" at bounding box center [1112, 137] width 41 height 8
click at [840, 334] on link "... [GEOGRAPHIC_DATA] looking for new car and trying to find fee s at different…" at bounding box center [976, 342] width 320 height 16
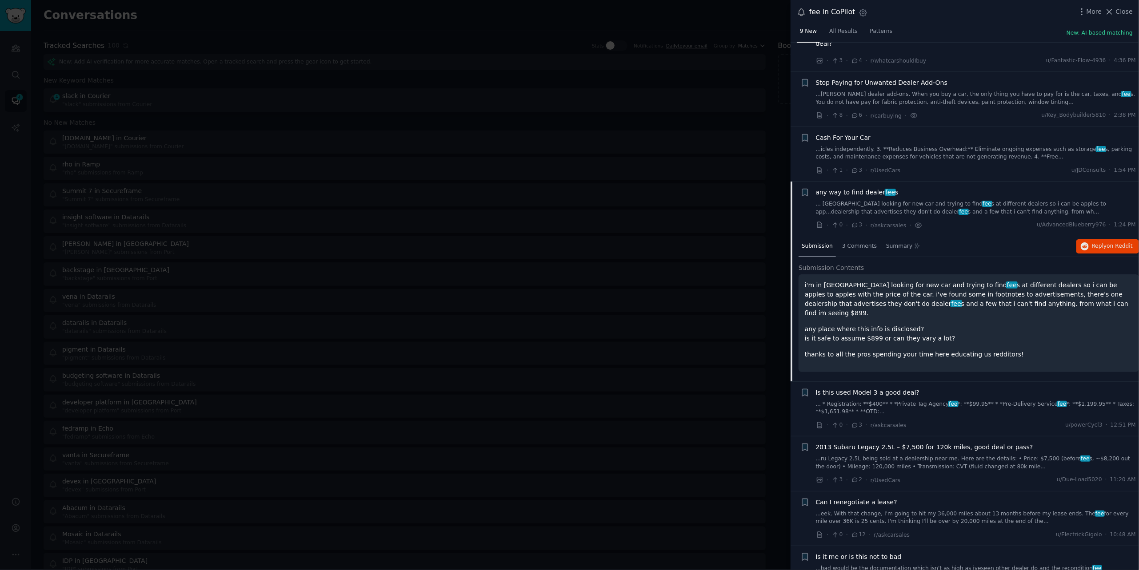
scroll to position [90, 0]
click at [1087, 238] on button "Reply on Reddit" at bounding box center [1107, 244] width 63 height 14
click at [232, 25] on div at bounding box center [569, 285] width 1139 height 570
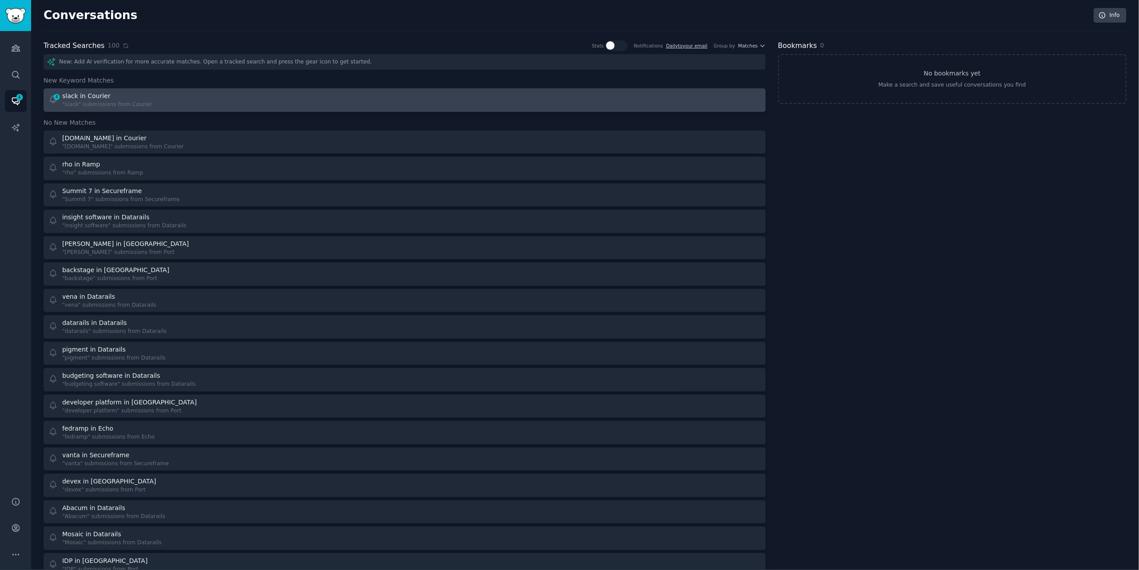
click at [190, 108] on div "4 slack in Courier "slack" submissions from Courier" at bounding box center [223, 100] width 350 height 17
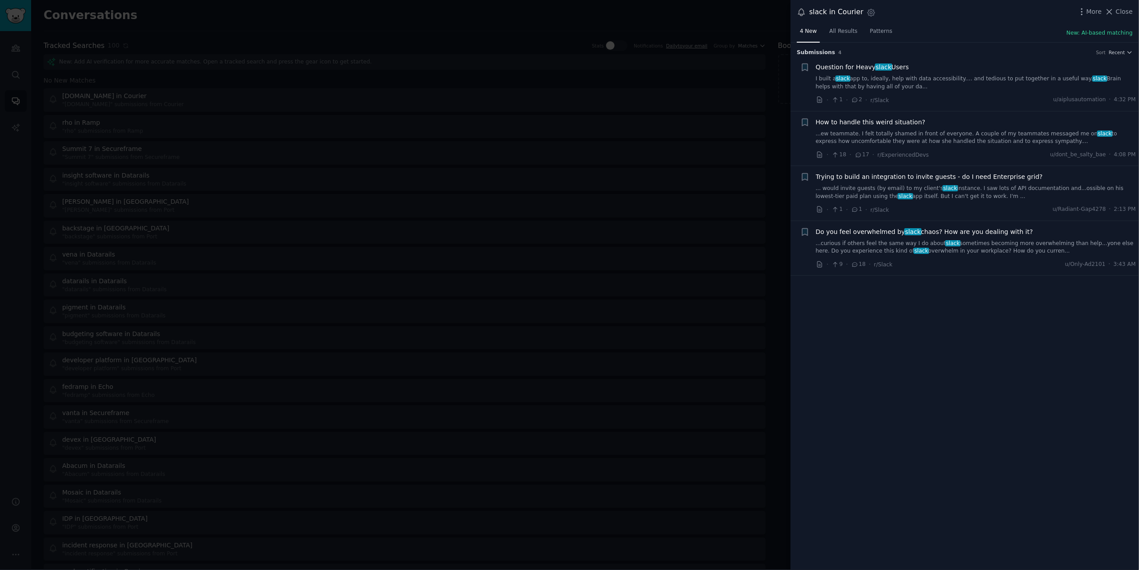
click at [215, 22] on div at bounding box center [569, 285] width 1139 height 570
